Goal: Information Seeking & Learning: Check status

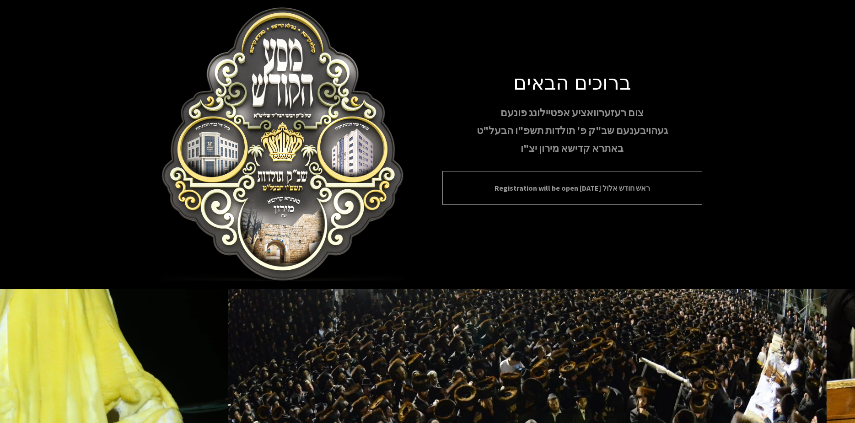
click at [557, 190] on p "Registration will be open [DATE] ראש חודש אלול" at bounding box center [572, 188] width 237 height 11
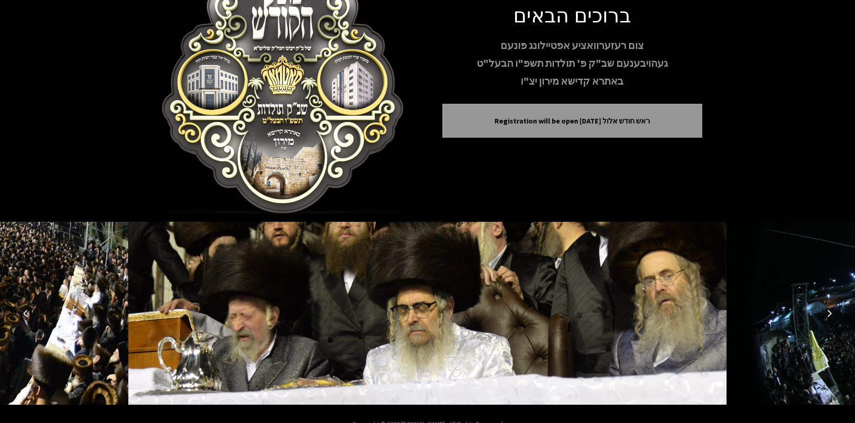
scroll to position [88, 0]
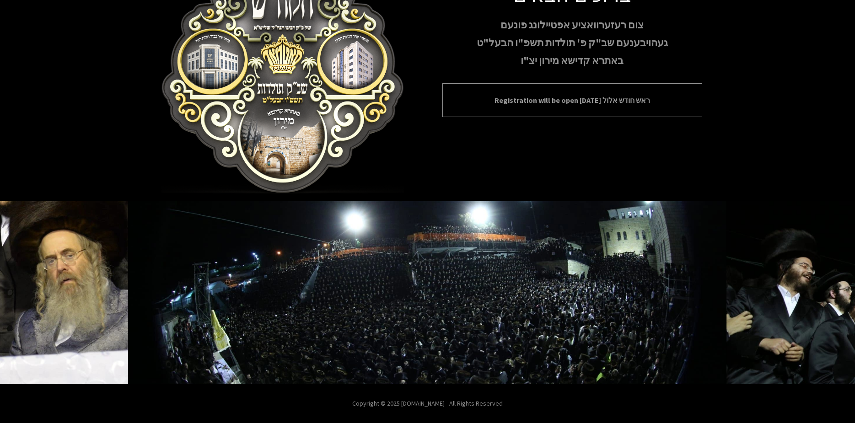
click at [588, 105] on p "Registration will be open [DATE] ראש חודש אלול" at bounding box center [572, 100] width 237 height 11
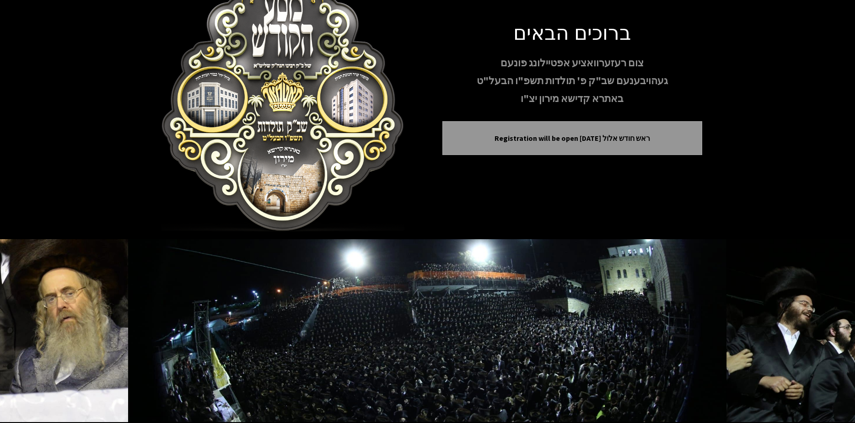
scroll to position [0, 0]
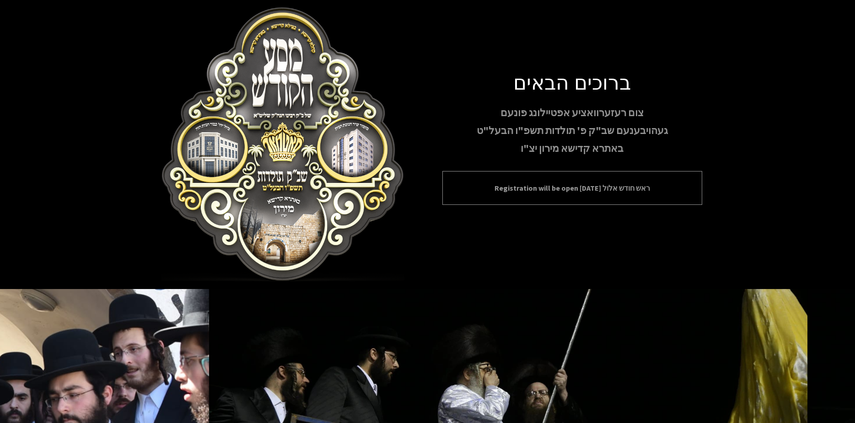
click at [567, 189] on p "Registration will be open [DATE] ראש חודש אלול" at bounding box center [572, 188] width 237 height 11
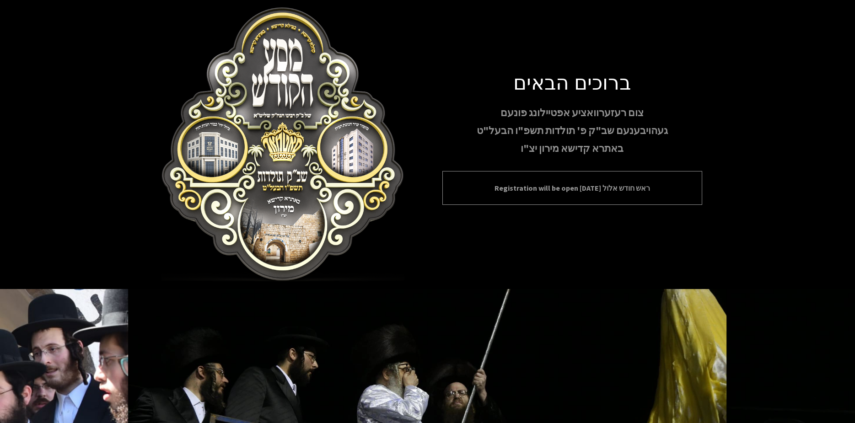
click at [617, 191] on p "Registration will be open [DATE] ראש חודש אלול" at bounding box center [572, 188] width 237 height 11
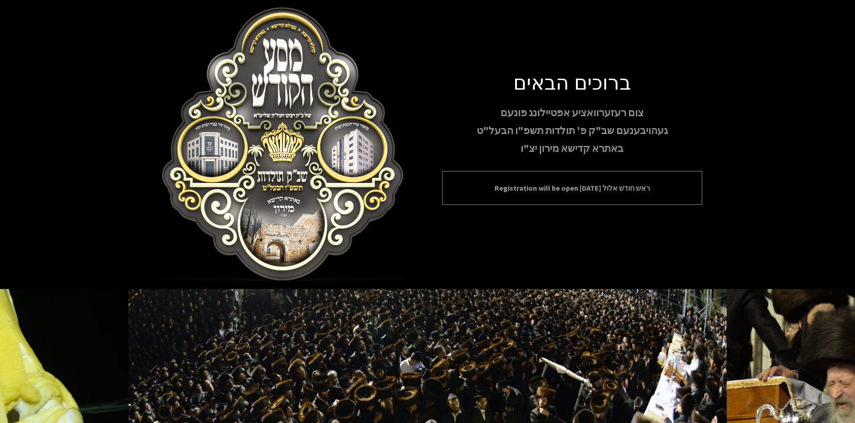
click at [608, 178] on div "Registration will be open [DATE] ראש חודש אלול" at bounding box center [573, 188] width 260 height 34
